Goal: Information Seeking & Learning: Learn about a topic

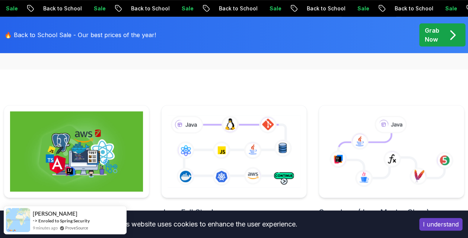
scroll to position [150, 0]
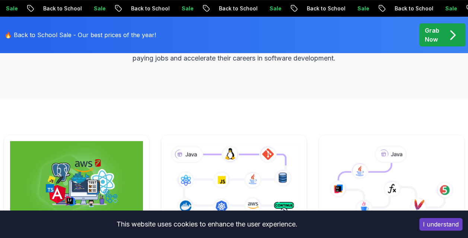
scroll to position [184, 0]
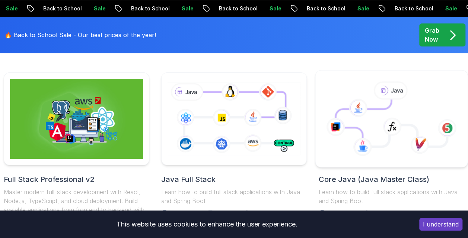
click at [389, 110] on icon at bounding box center [390, 123] width 111 height 47
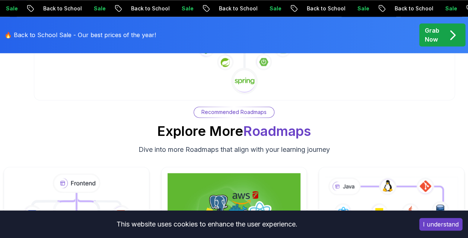
scroll to position [4618, 0]
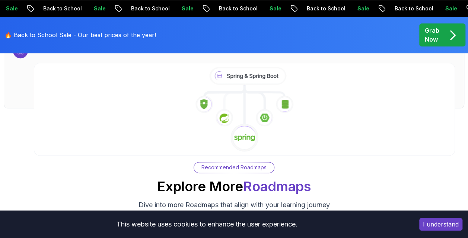
click at [250, 112] on icon at bounding box center [244, 109] width 429 height 85
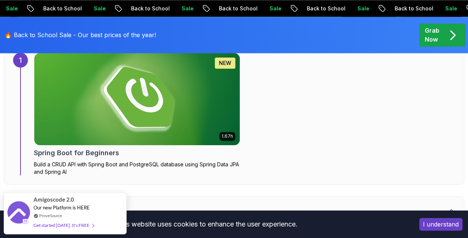
scroll to position [572, 0]
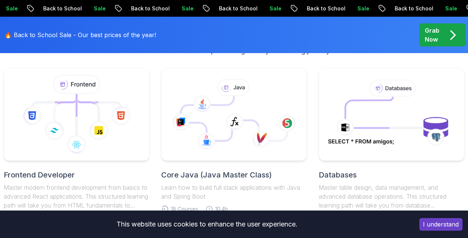
scroll to position [2818, 0]
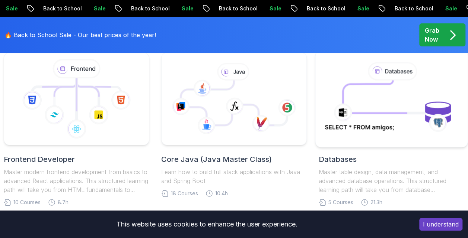
click at [388, 115] on icon at bounding box center [391, 98] width 140 height 75
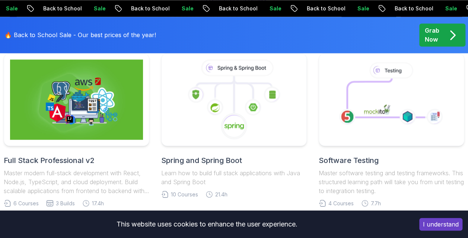
scroll to position [1995, 0]
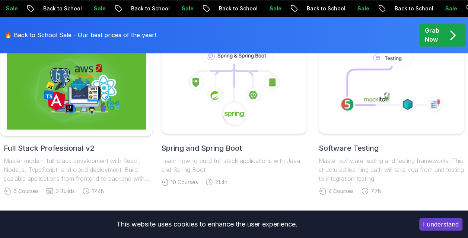
click at [98, 106] on img at bounding box center [77, 87] width 140 height 84
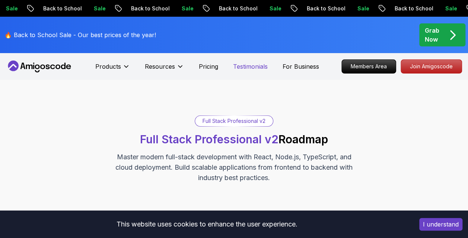
click at [257, 68] on p "Testimonials" at bounding box center [250, 66] width 35 height 9
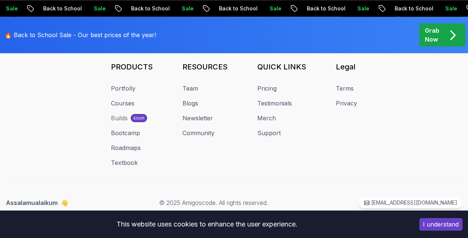
scroll to position [2562, 0]
